Goal: Transaction & Acquisition: Purchase product/service

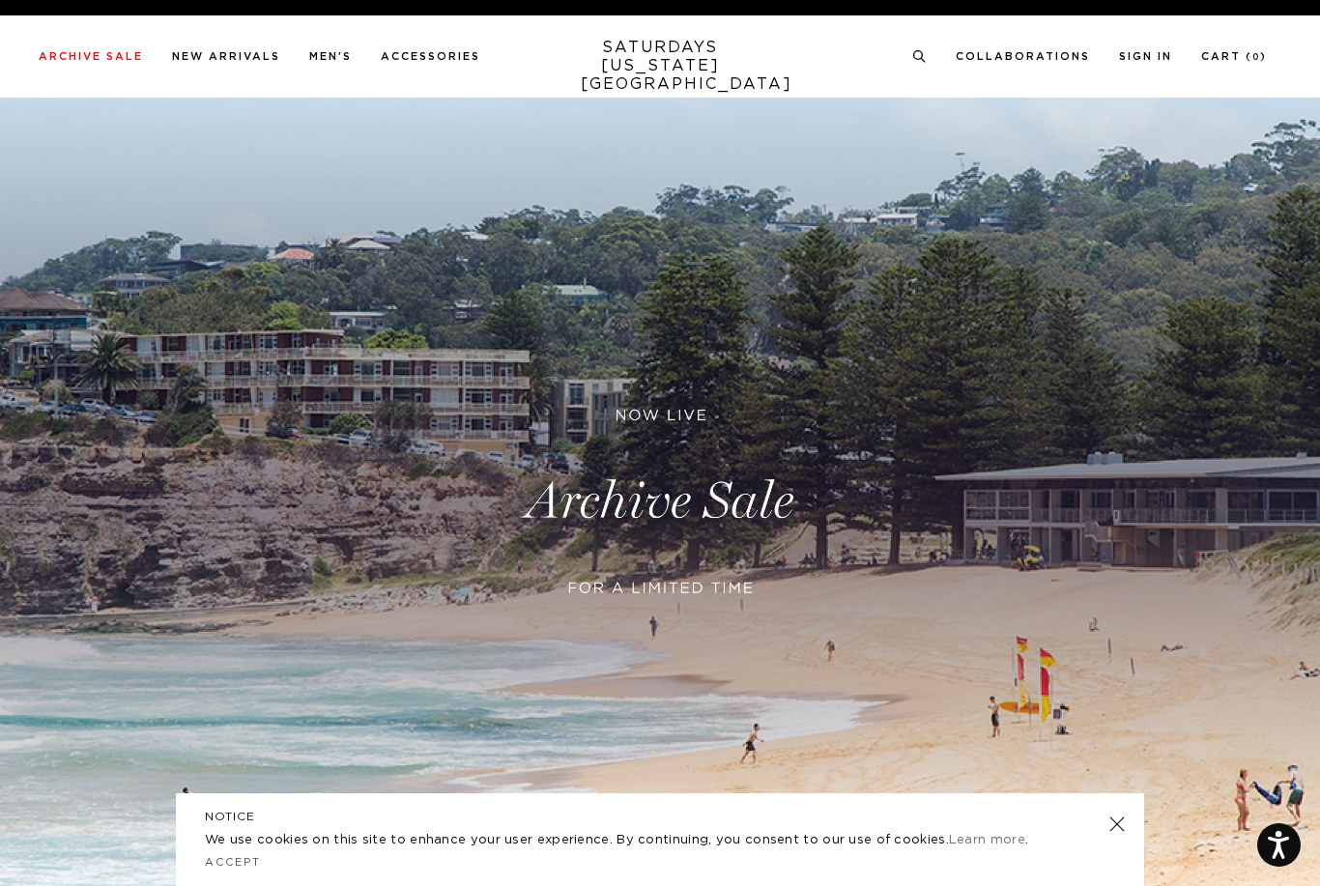
click at [918, 58] on icon at bounding box center [920, 56] width 14 height 13
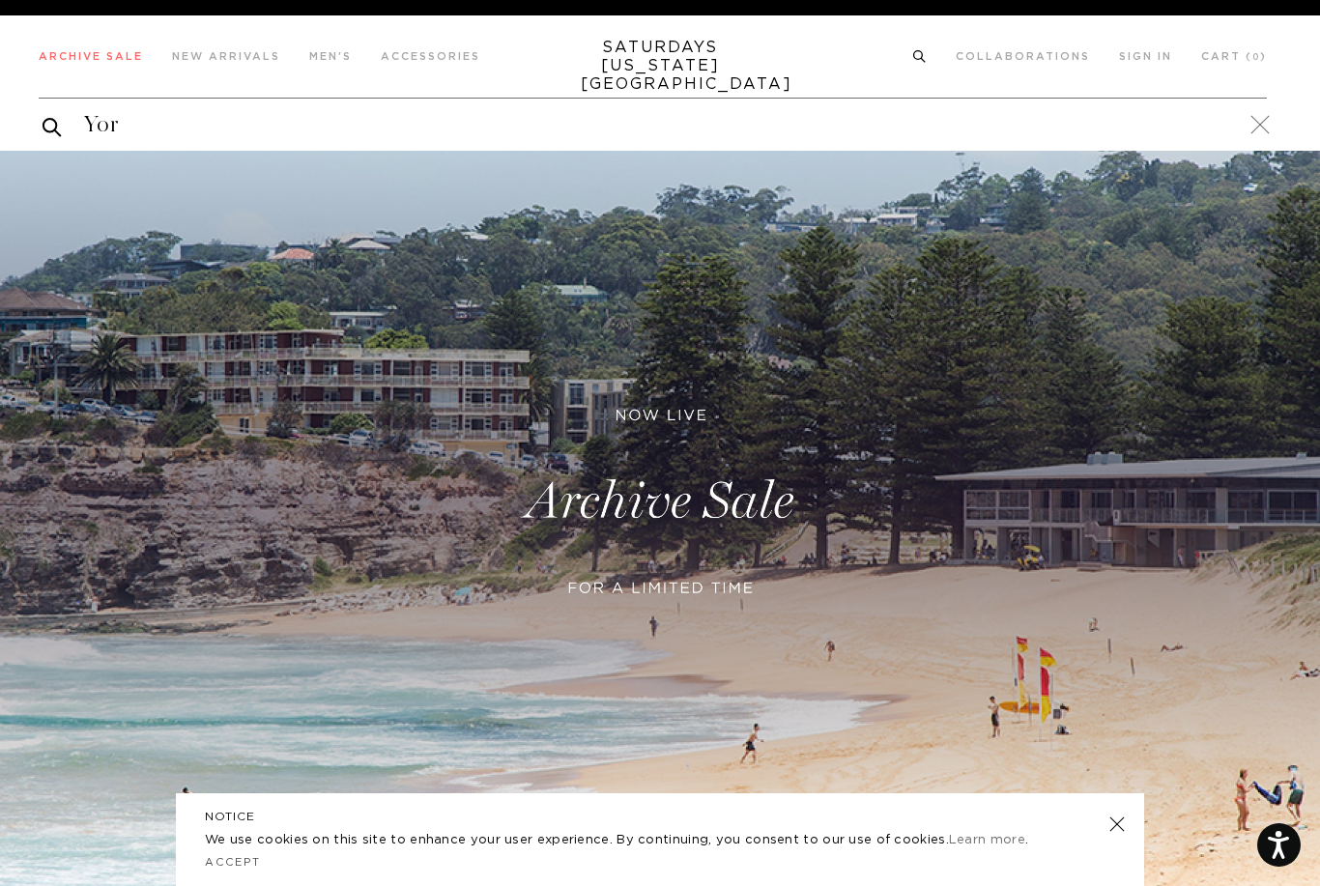
type input "York"
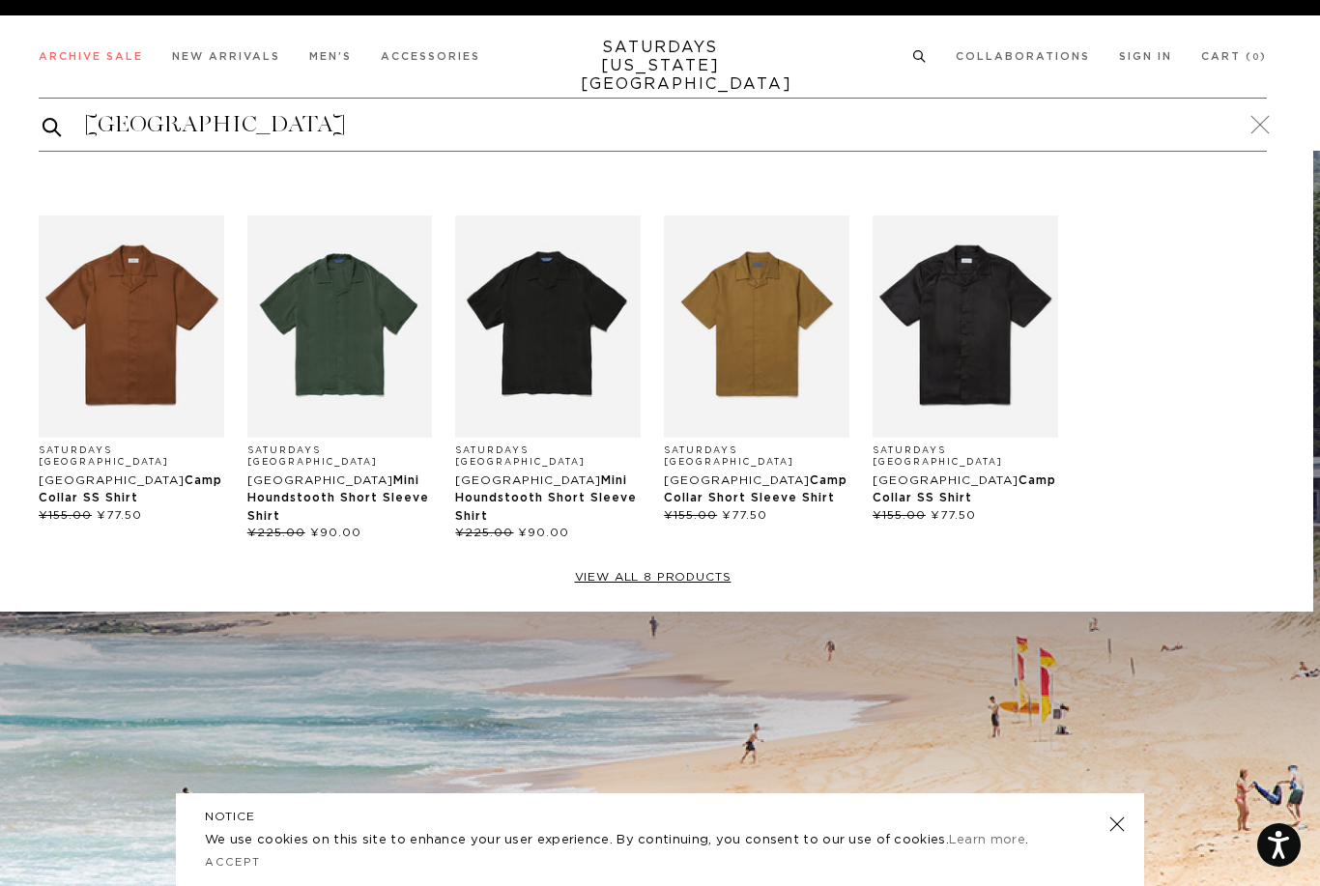
click at [684, 570] on link "View all 8 products" at bounding box center [653, 577] width 1229 height 15
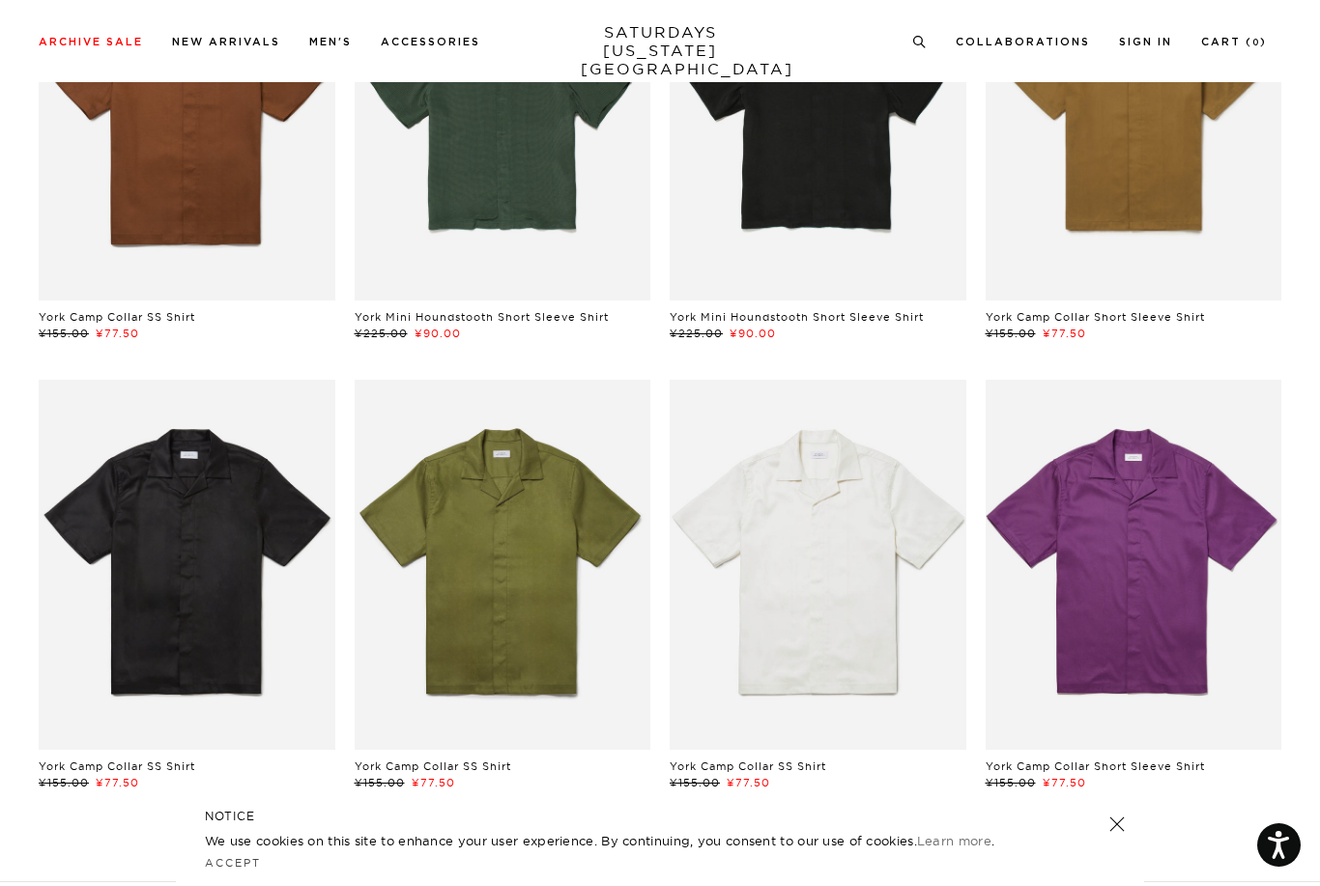
scroll to position [329, 0]
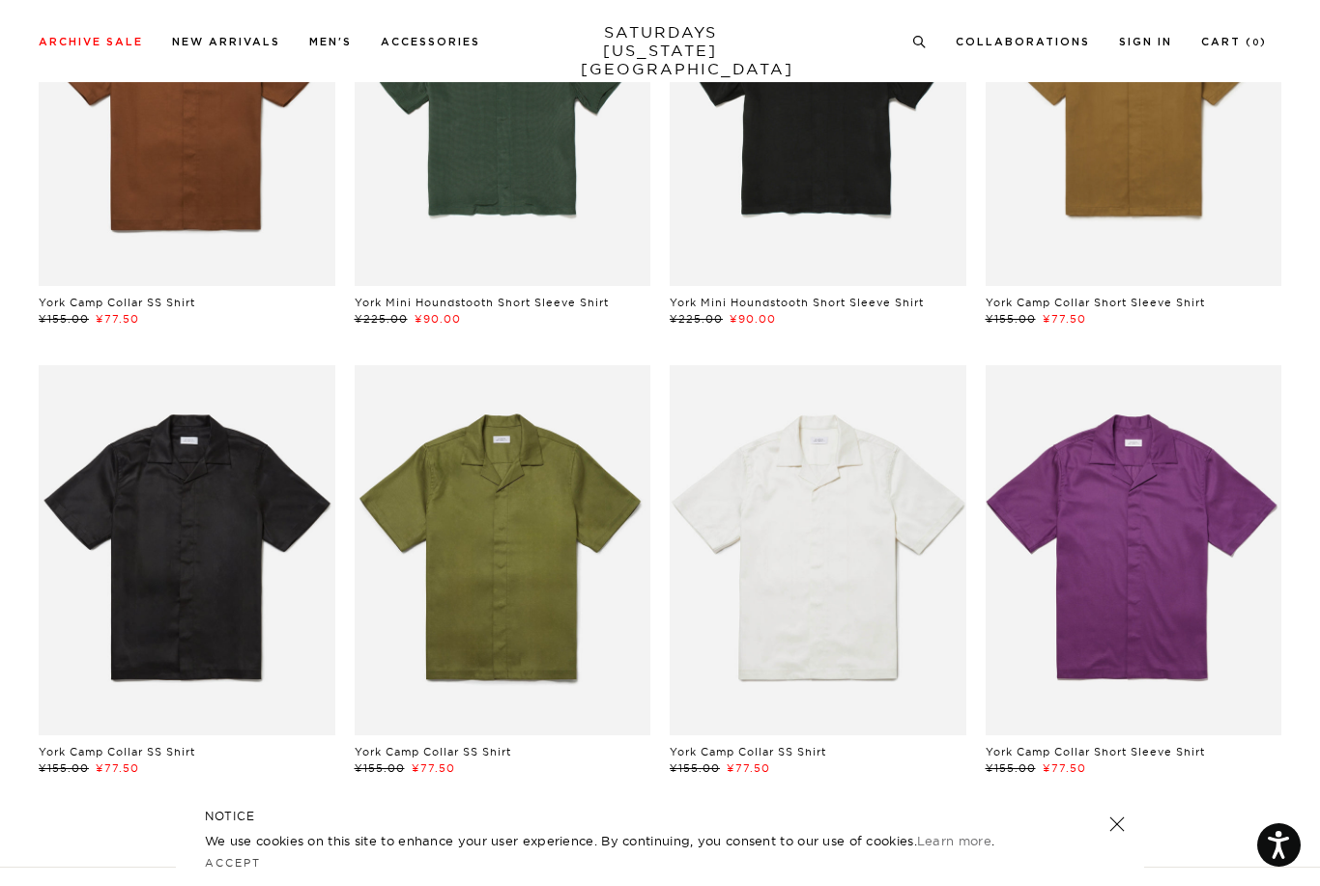
click at [526, 639] on link at bounding box center [503, 550] width 297 height 370
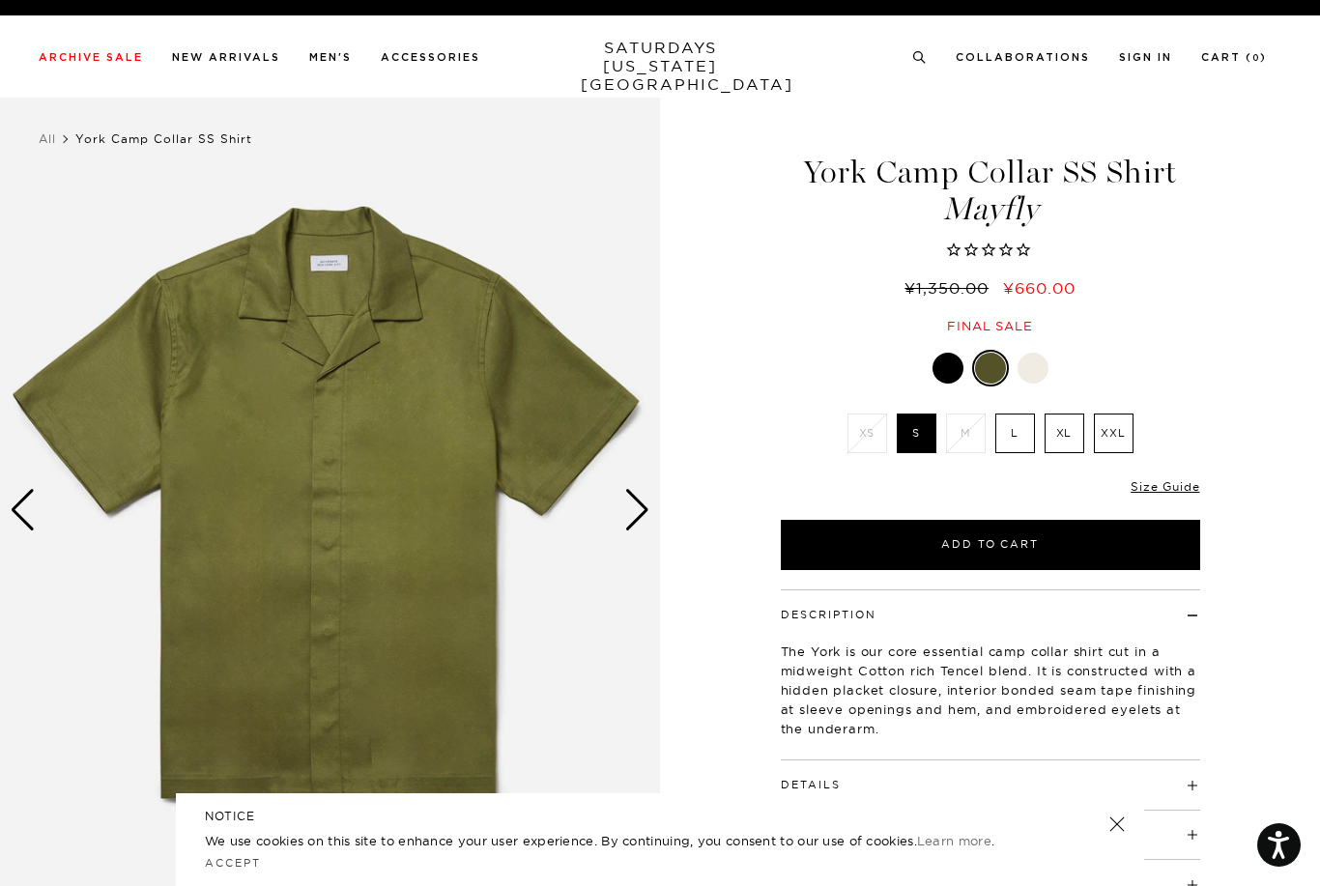
click at [946, 59] on ul "Collaborations Shop All Dickies POTR [PERSON_NAME] [PERSON_NAME] Studio retaW 0" at bounding box center [1090, 55] width 355 height 17
click at [915, 62] on icon at bounding box center [920, 57] width 14 height 13
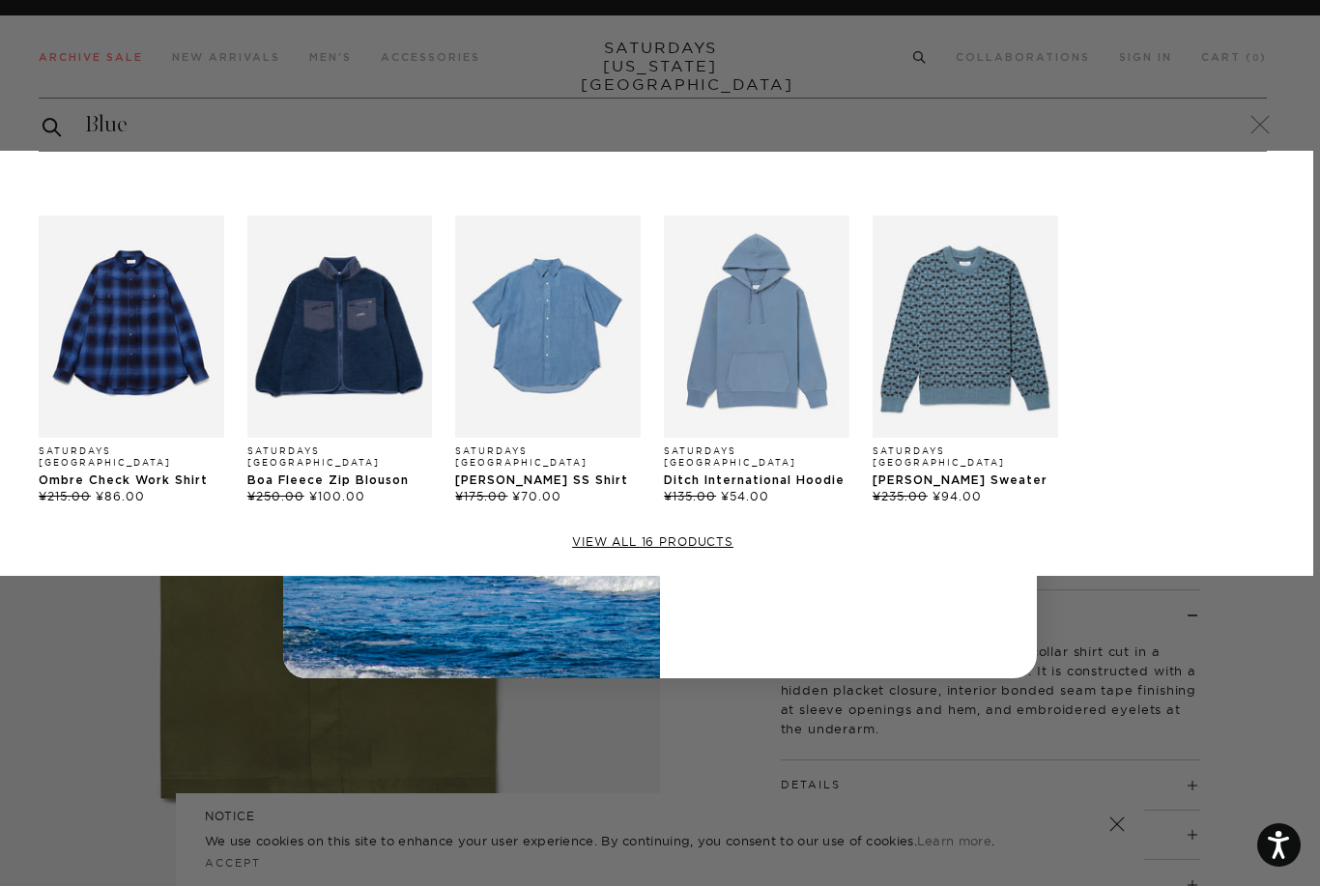
type input "Blue"
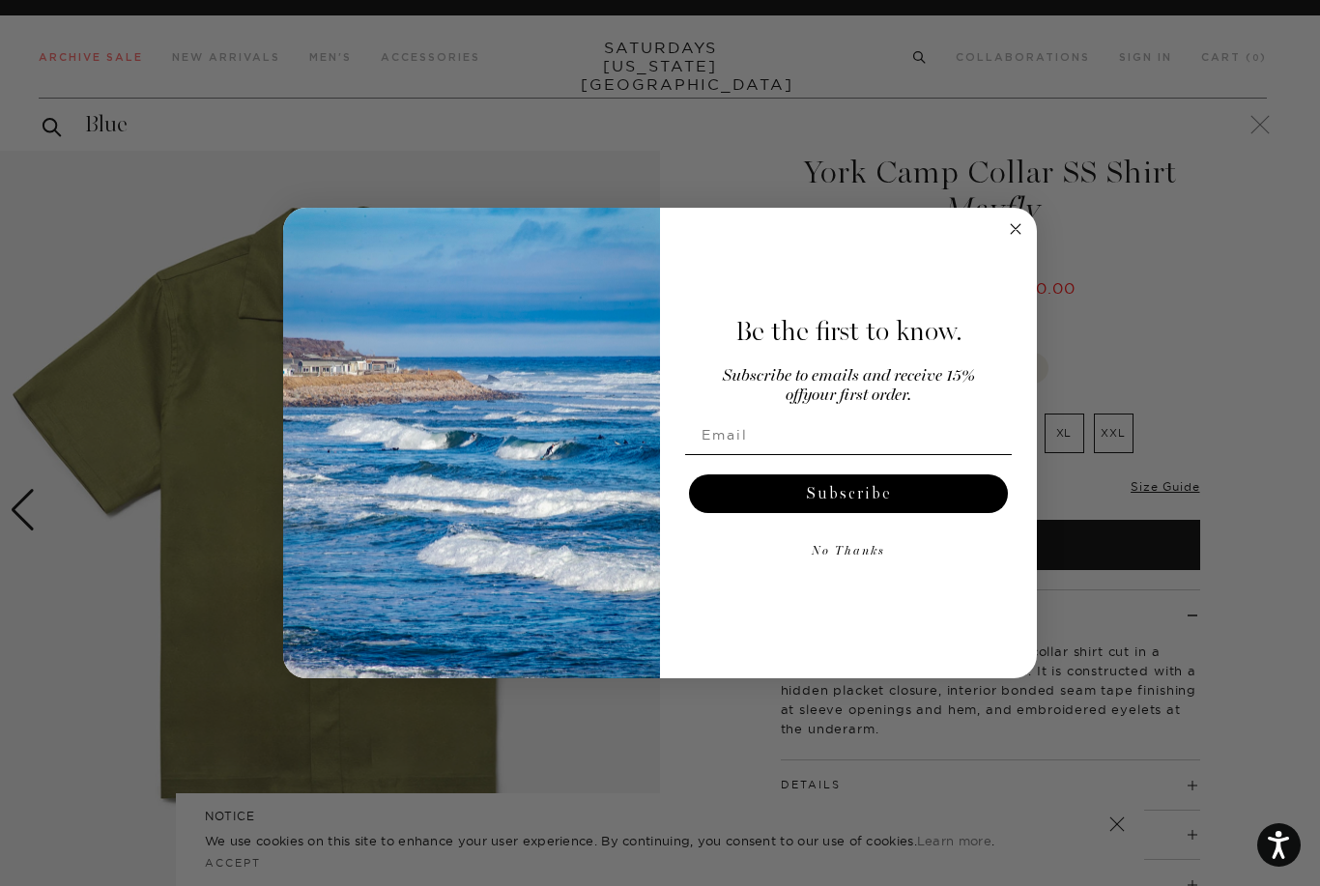
click at [1022, 223] on circle "Close dialog" at bounding box center [1016, 228] width 22 height 22
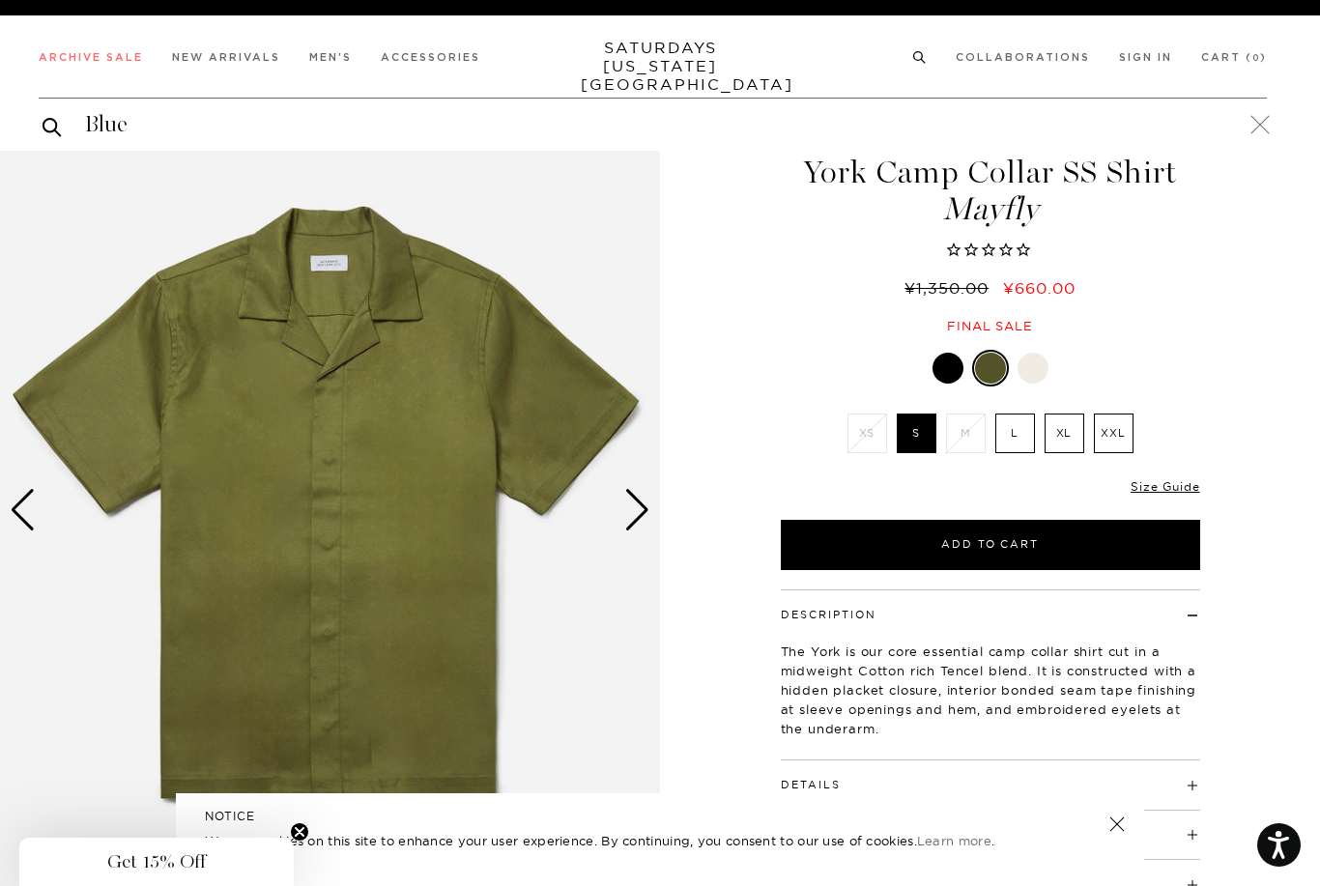
click at [336, 138] on input "Blue" at bounding box center [653, 124] width 1229 height 31
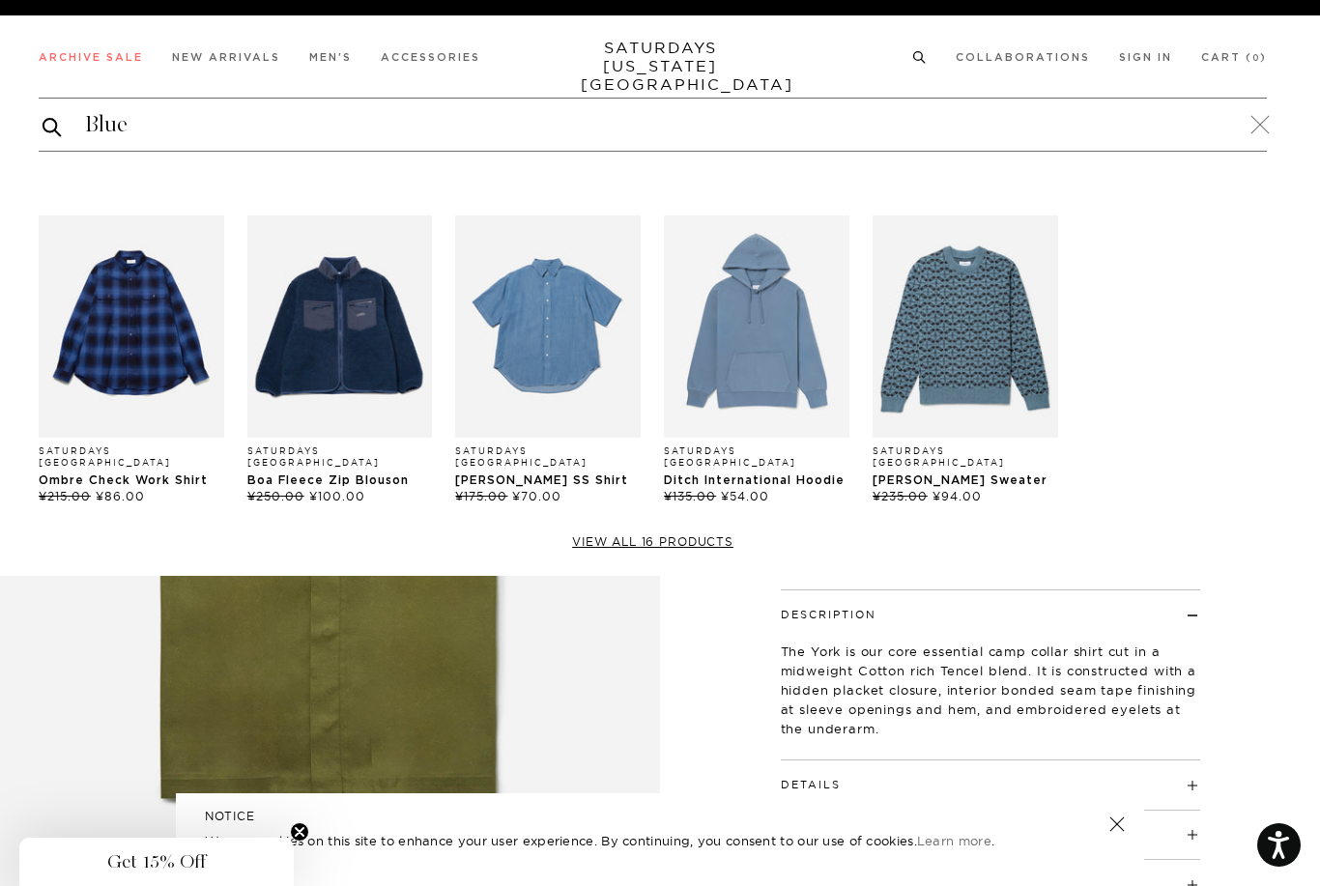
click at [543, 306] on img "Products: Luca Chambray SS Shirt" at bounding box center [548, 327] width 186 height 222
